Goal: Task Accomplishment & Management: Manage account settings

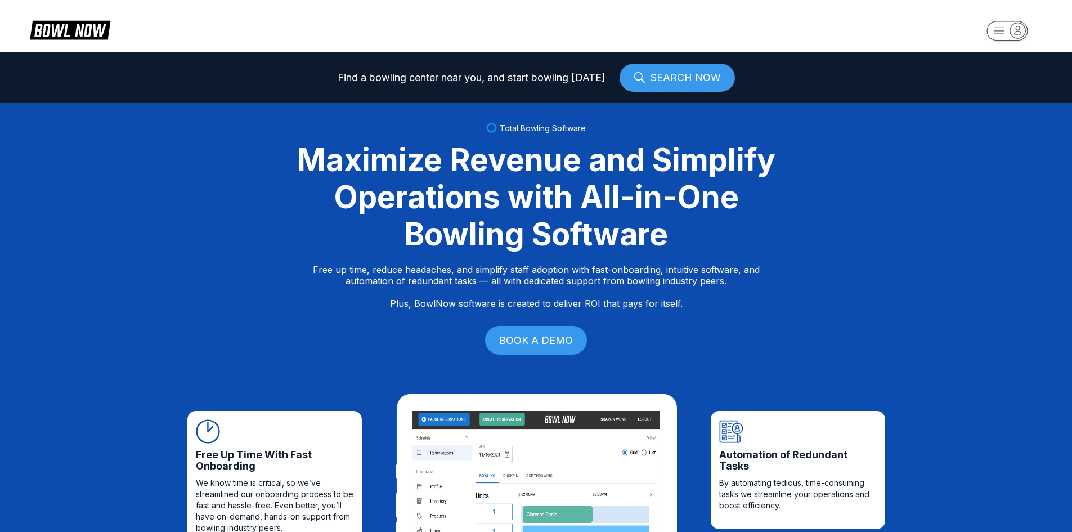
click at [1000, 30] on rect "button" at bounding box center [1007, 31] width 41 height 20
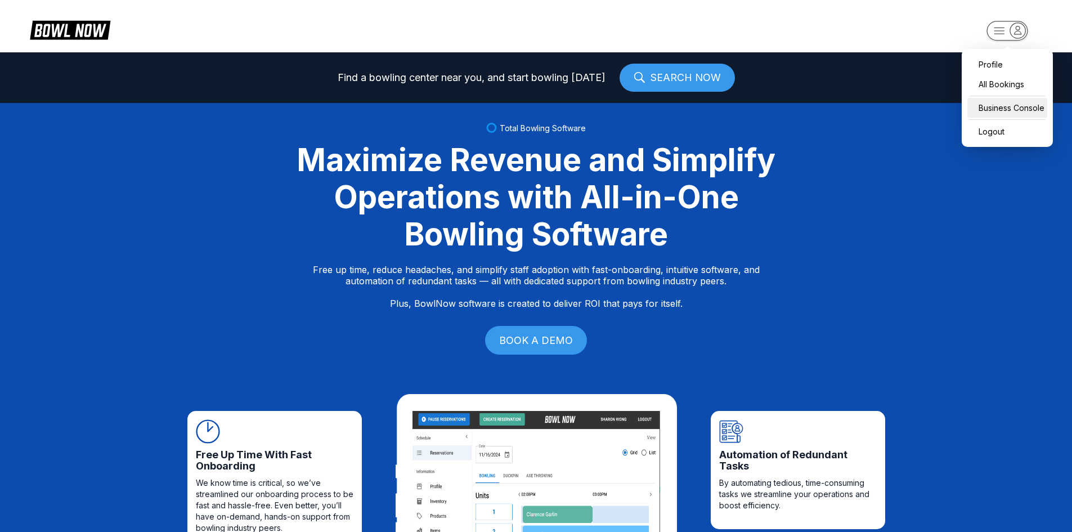
click at [994, 106] on div "Business Console" at bounding box center [1008, 108] width 80 height 20
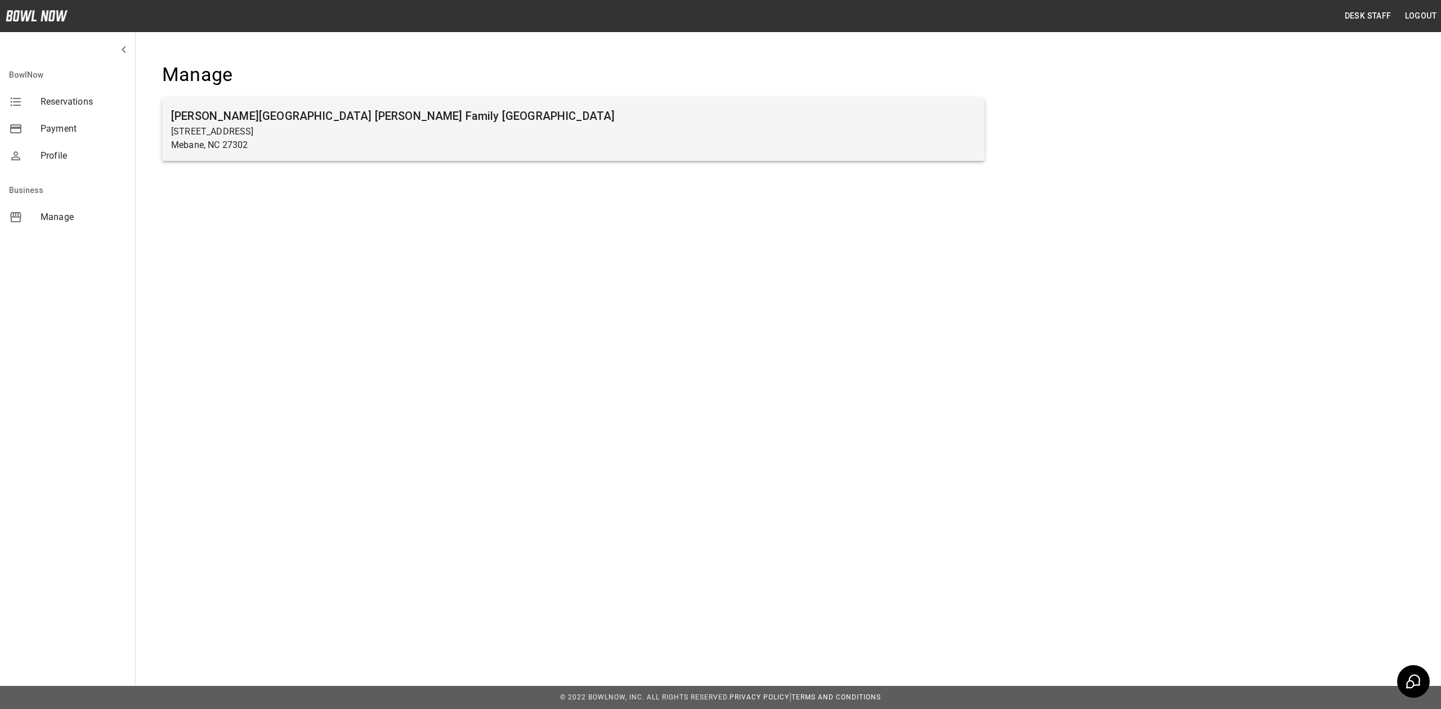
click at [424, 104] on div "[PERSON_NAME][GEOGRAPHIC_DATA] [PERSON_NAME] Family [GEOGRAPHIC_DATA] [STREET_A…" at bounding box center [573, 129] width 822 height 63
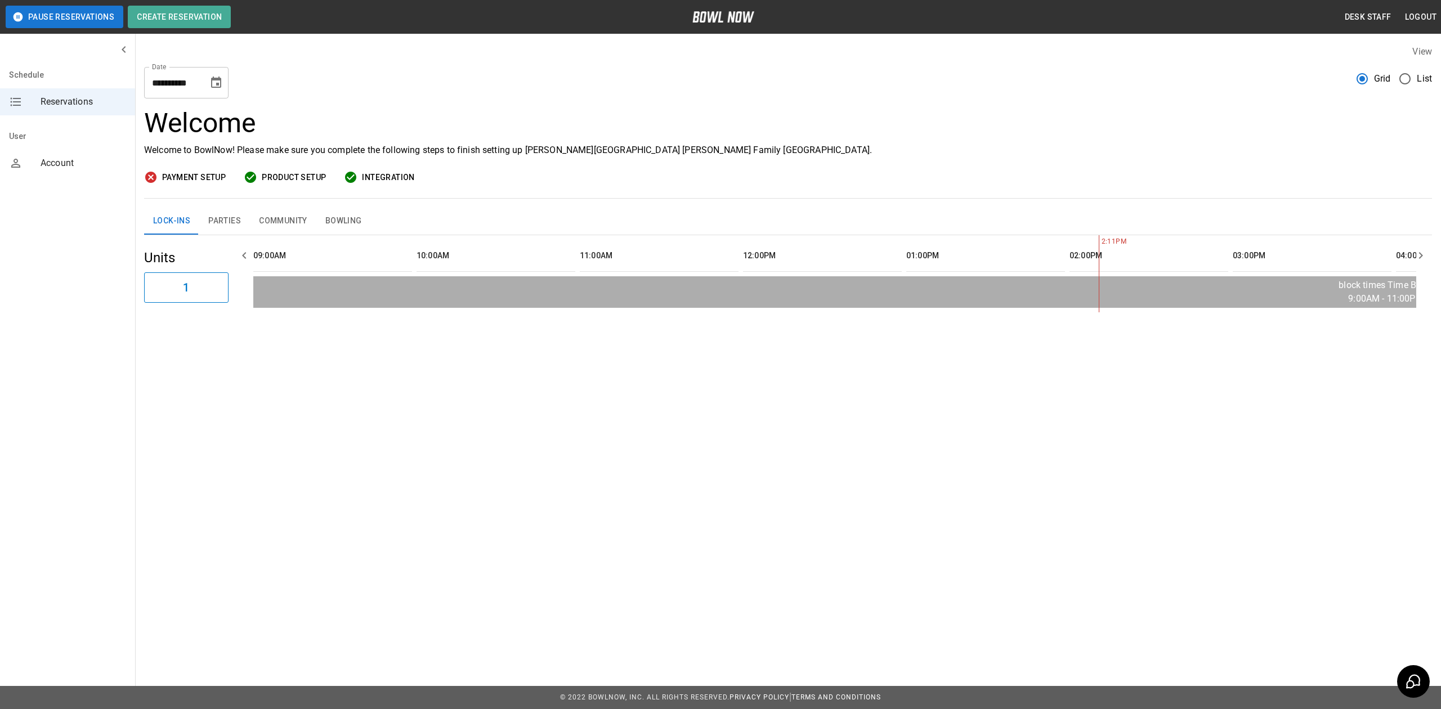
scroll to position [0, 816]
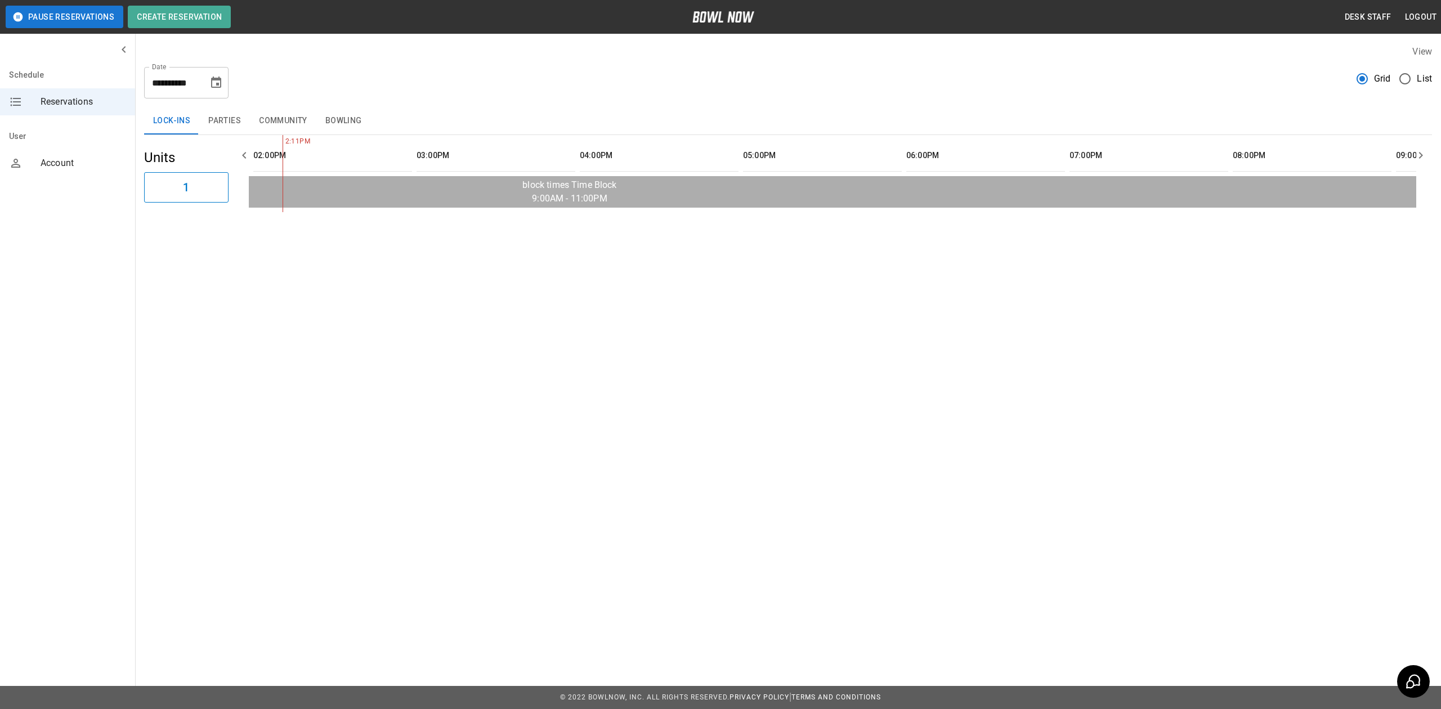
drag, startPoint x: 338, startPoint y: 120, endPoint x: 306, endPoint y: 124, distance: 31.8
click at [338, 120] on button "Bowling" at bounding box center [343, 121] width 55 height 27
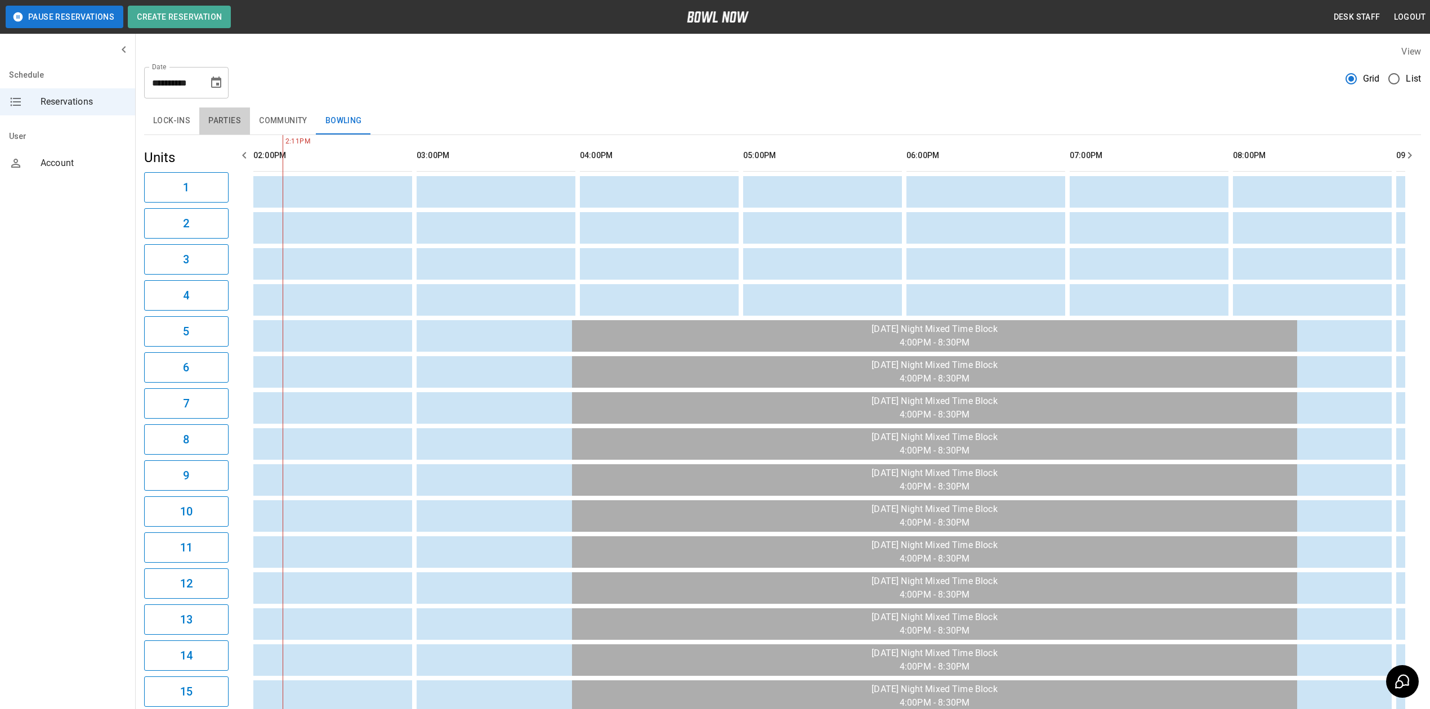
click at [237, 119] on button "Parties" at bounding box center [224, 121] width 51 height 27
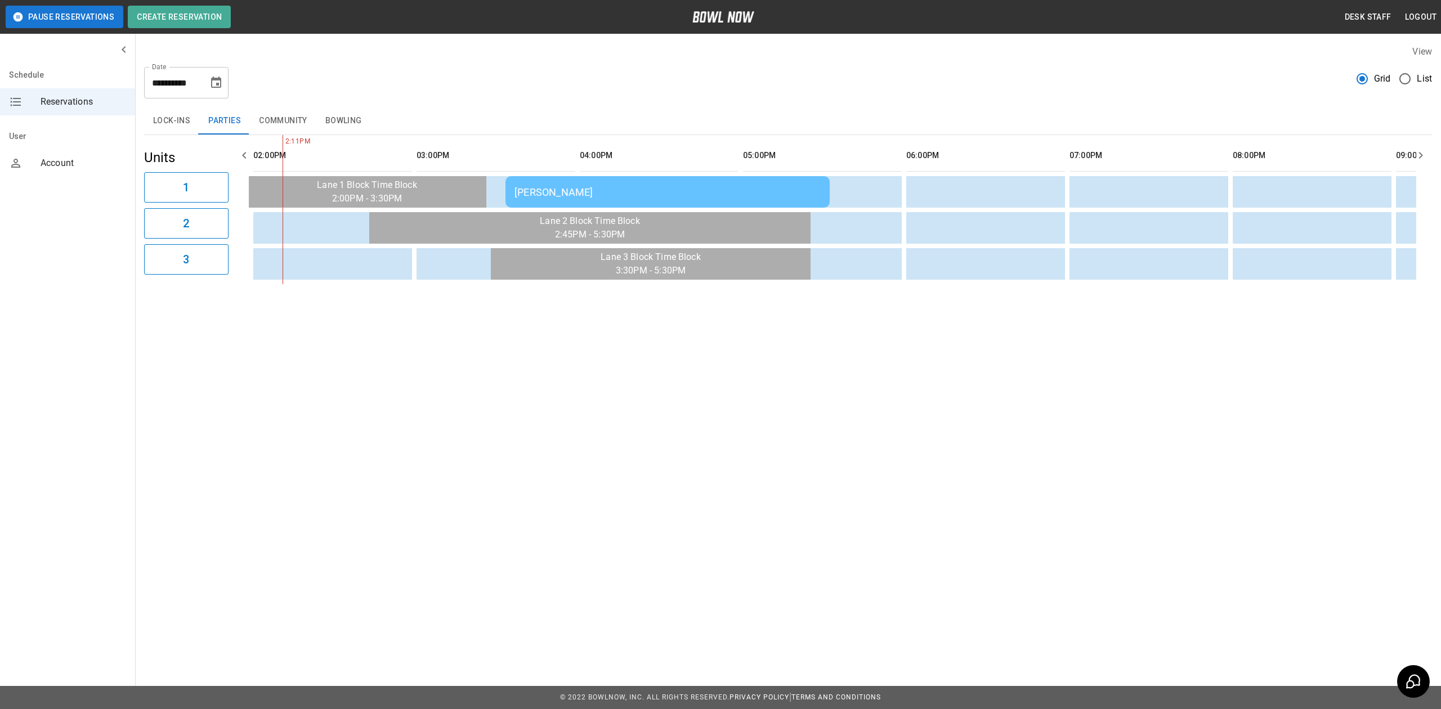
click at [616, 197] on div "[PERSON_NAME]" at bounding box center [668, 192] width 306 height 12
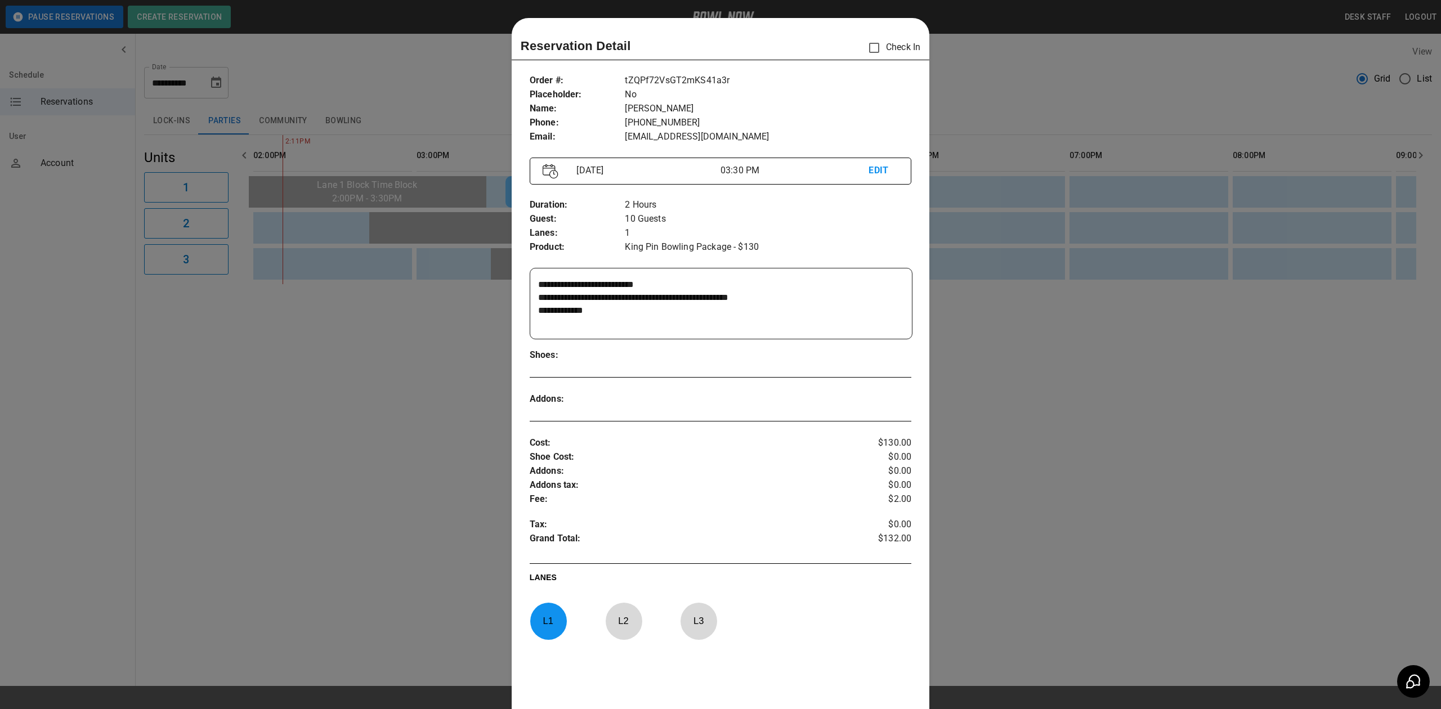
scroll to position [18, 0]
